Goal: Information Seeking & Learning: Check status

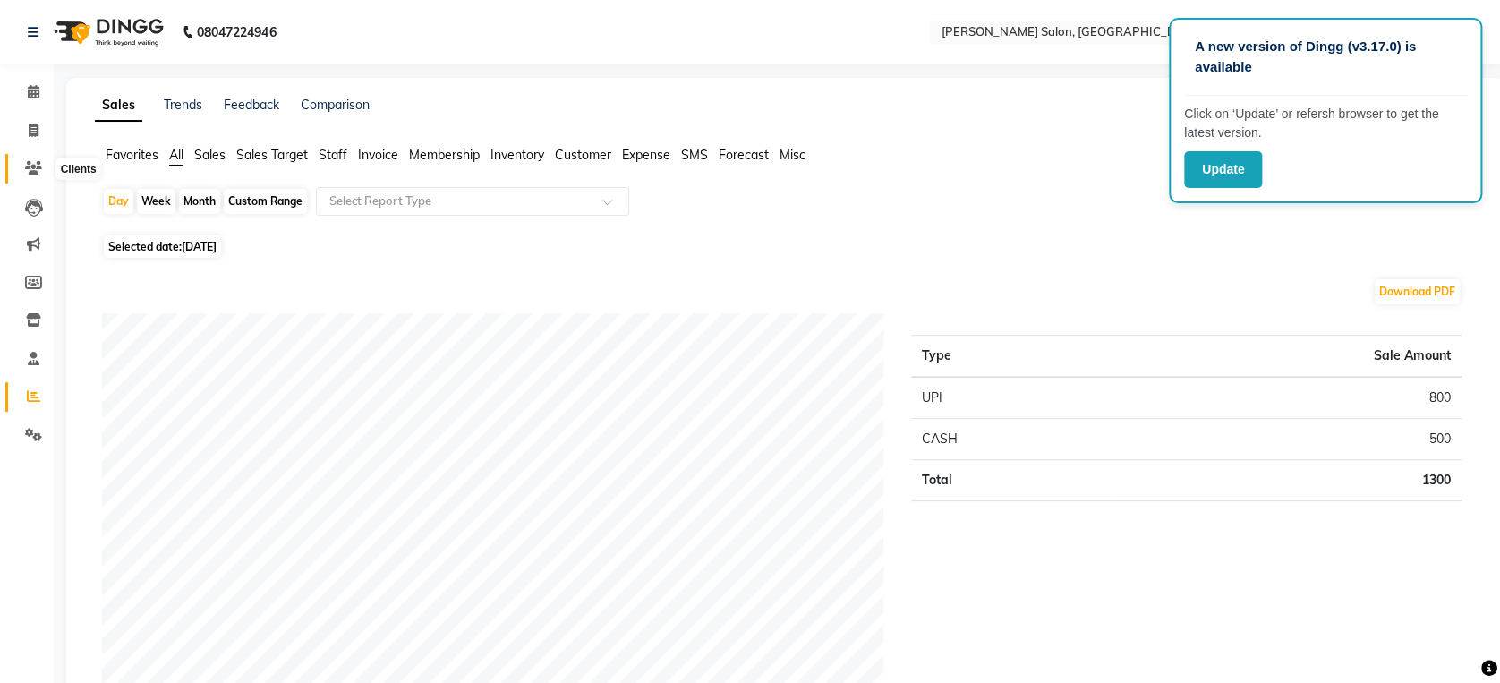
click at [35, 171] on icon at bounding box center [33, 167] width 17 height 13
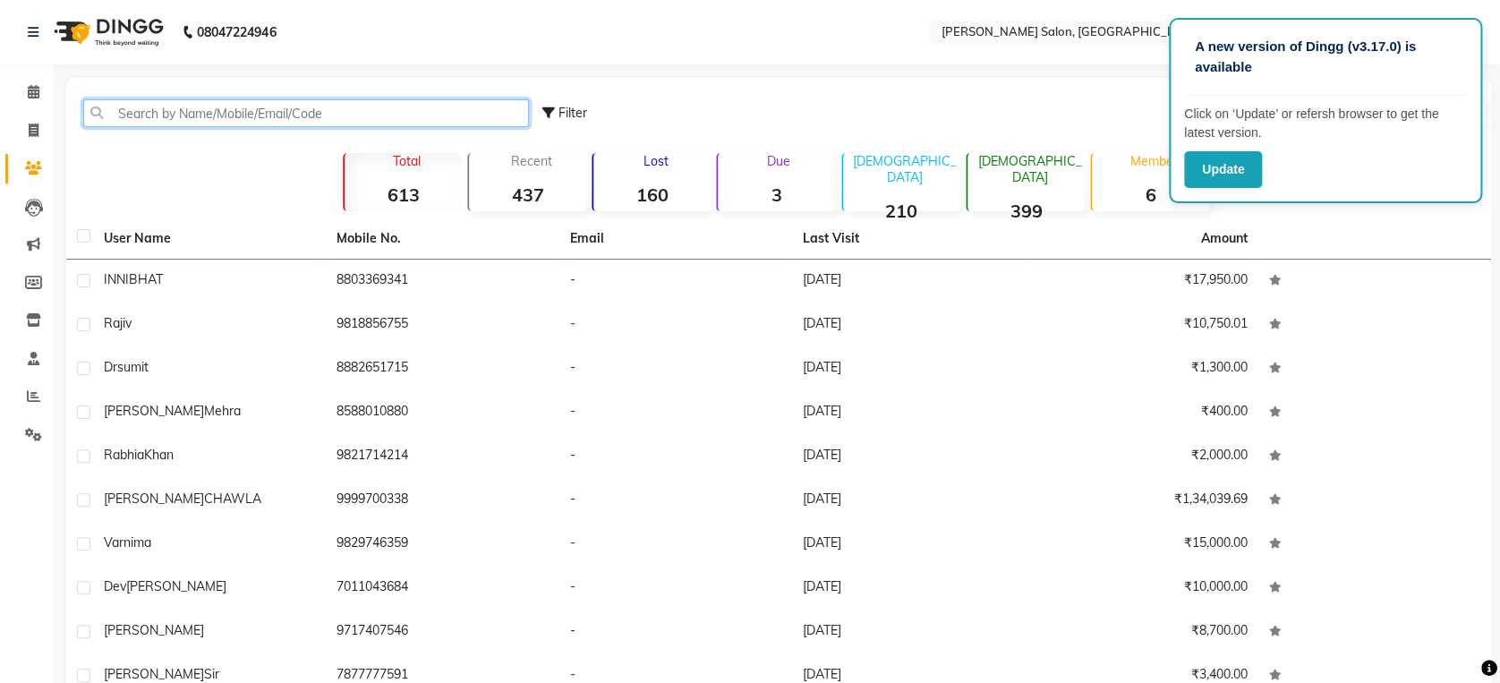
click at [323, 116] on input "text" at bounding box center [306, 113] width 446 height 28
paste input "9136828482"
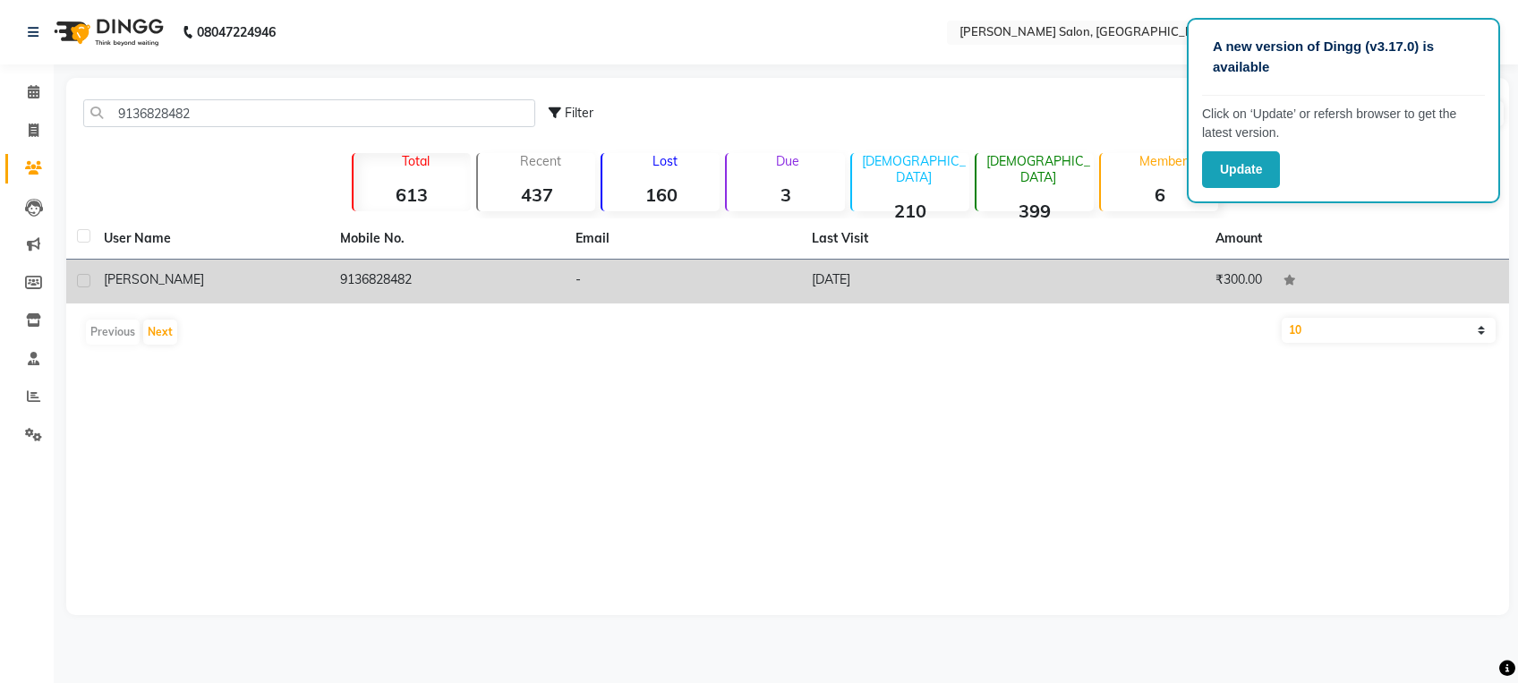
click at [466, 286] on td "9136828482" at bounding box center [447, 282] width 236 height 44
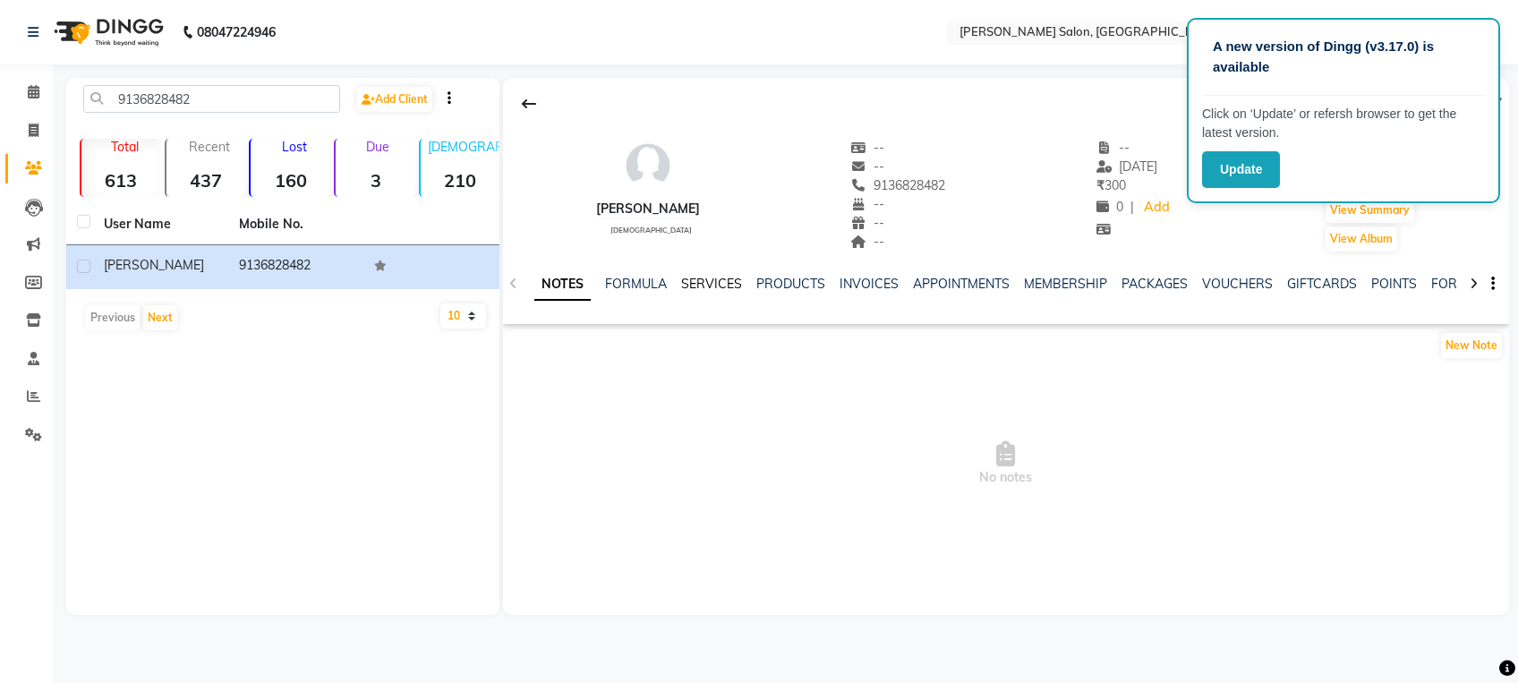
click at [709, 279] on link "SERVICES" at bounding box center [711, 284] width 61 height 16
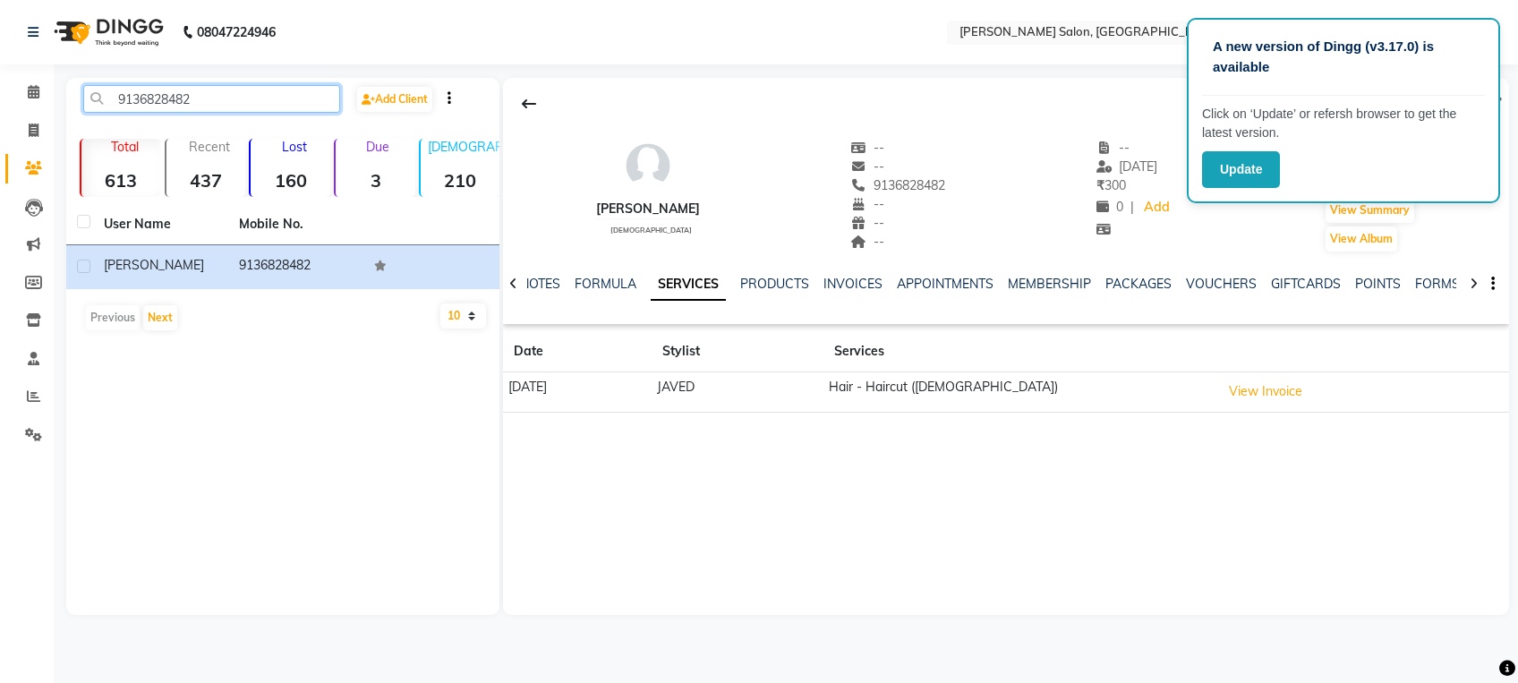
drag, startPoint x: 306, startPoint y: 93, endPoint x: -5, endPoint y: 73, distance: 312.2
click at [0, 73] on html "A new version of Dingg (v3.17.0) is available Click on ‘Update’ or refersh brow…" at bounding box center [759, 341] width 1518 height 683
paste input "7011770227"
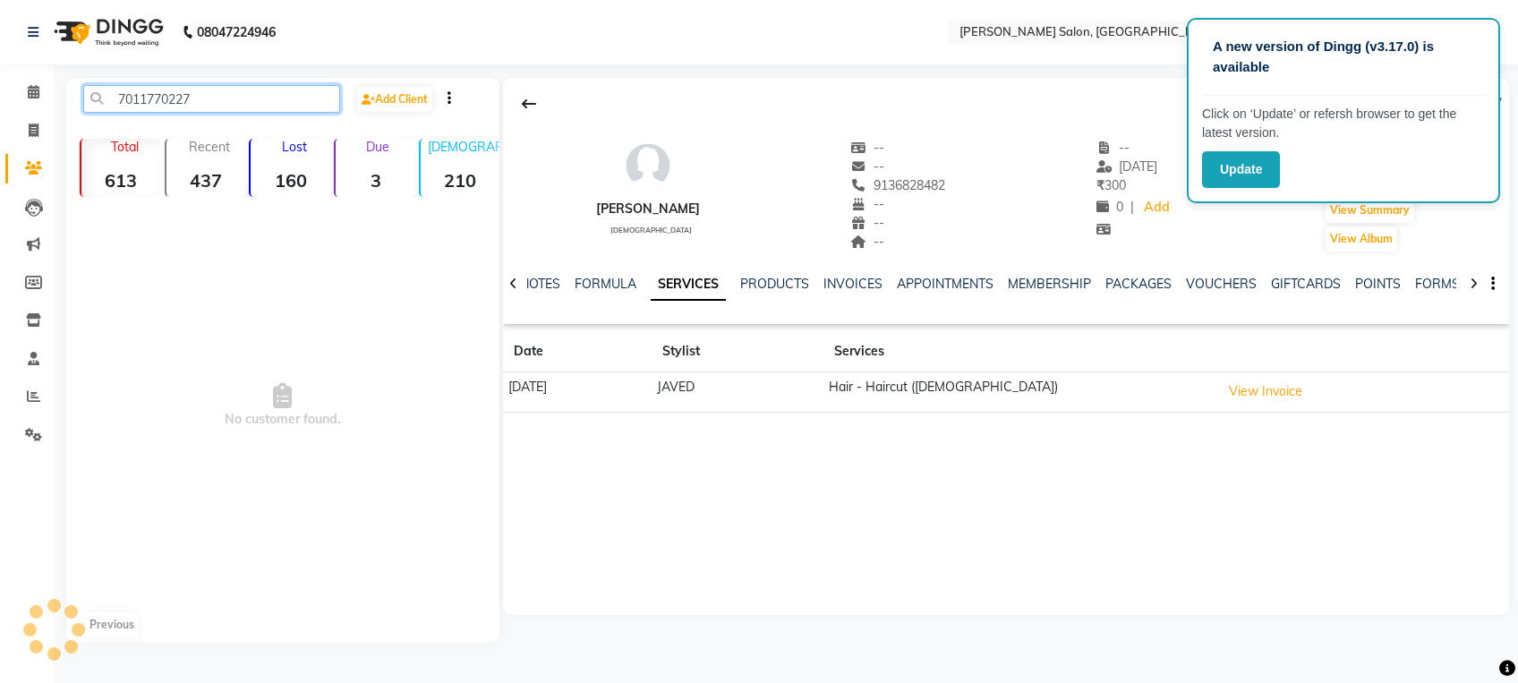
paste input "8882085093"
paste input "8920021411"
type input "8920021411"
